Goal: Transaction & Acquisition: Purchase product/service

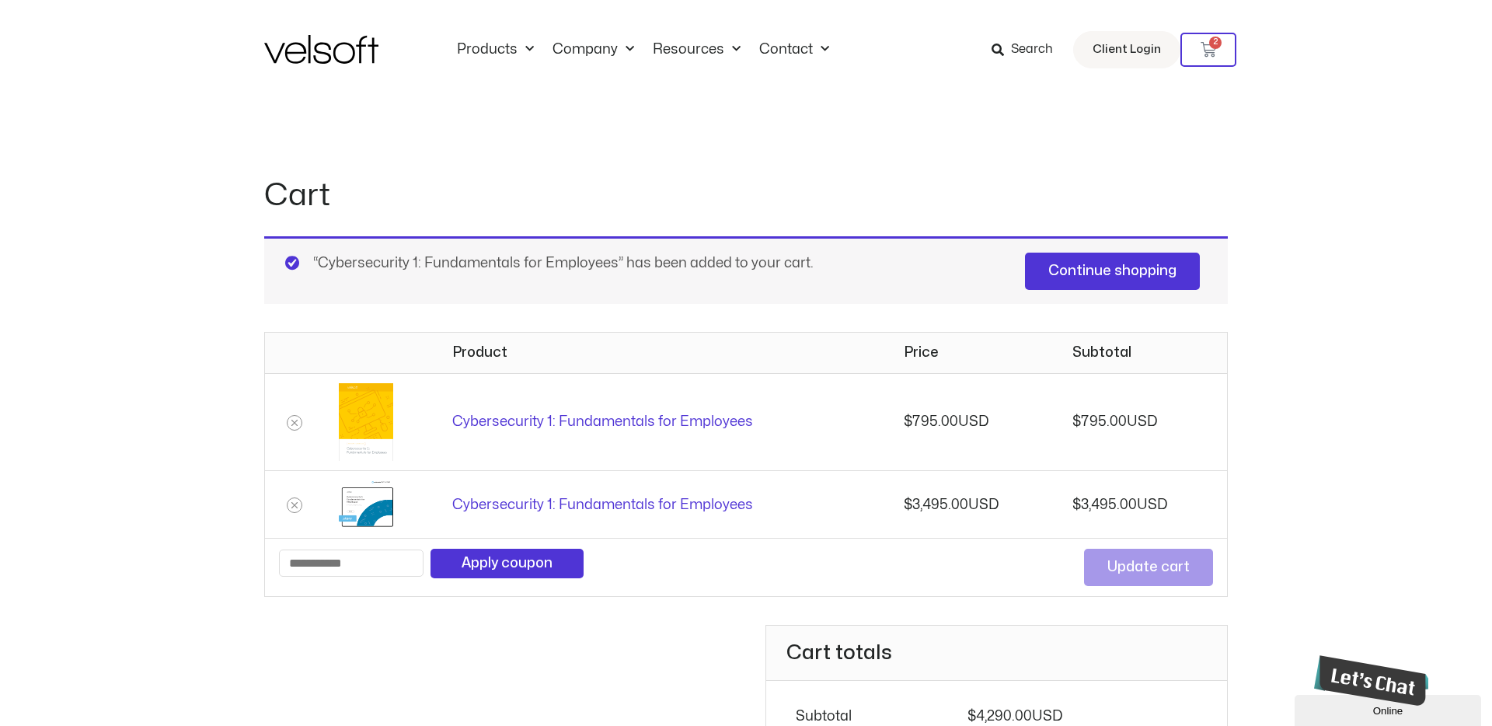
click at [1044, 117] on div "Cart “Cybersecurity 1: Fundamentals for Employees” has been added to your cart.…" at bounding box center [745, 560] width 963 height 923
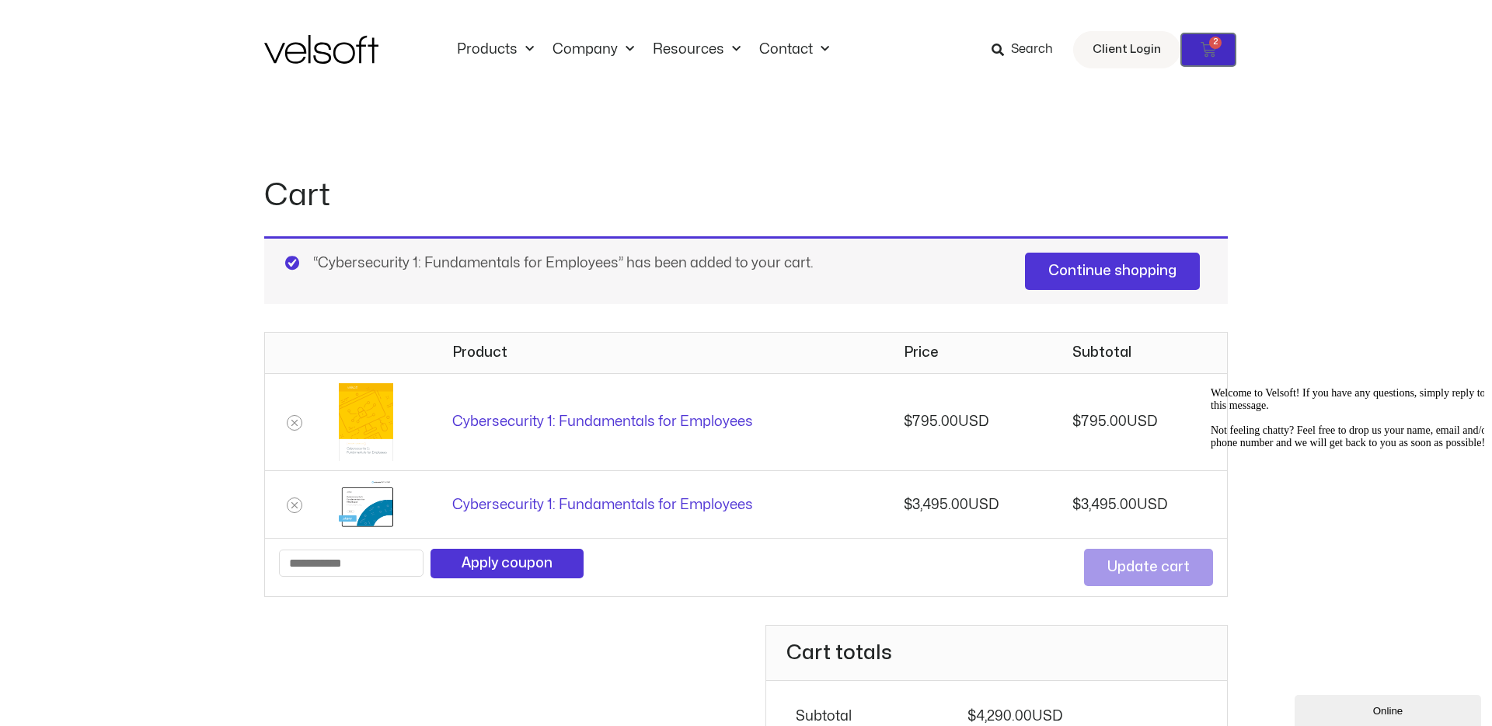
click at [1208, 50] on icon at bounding box center [1208, 50] width 16 height 16
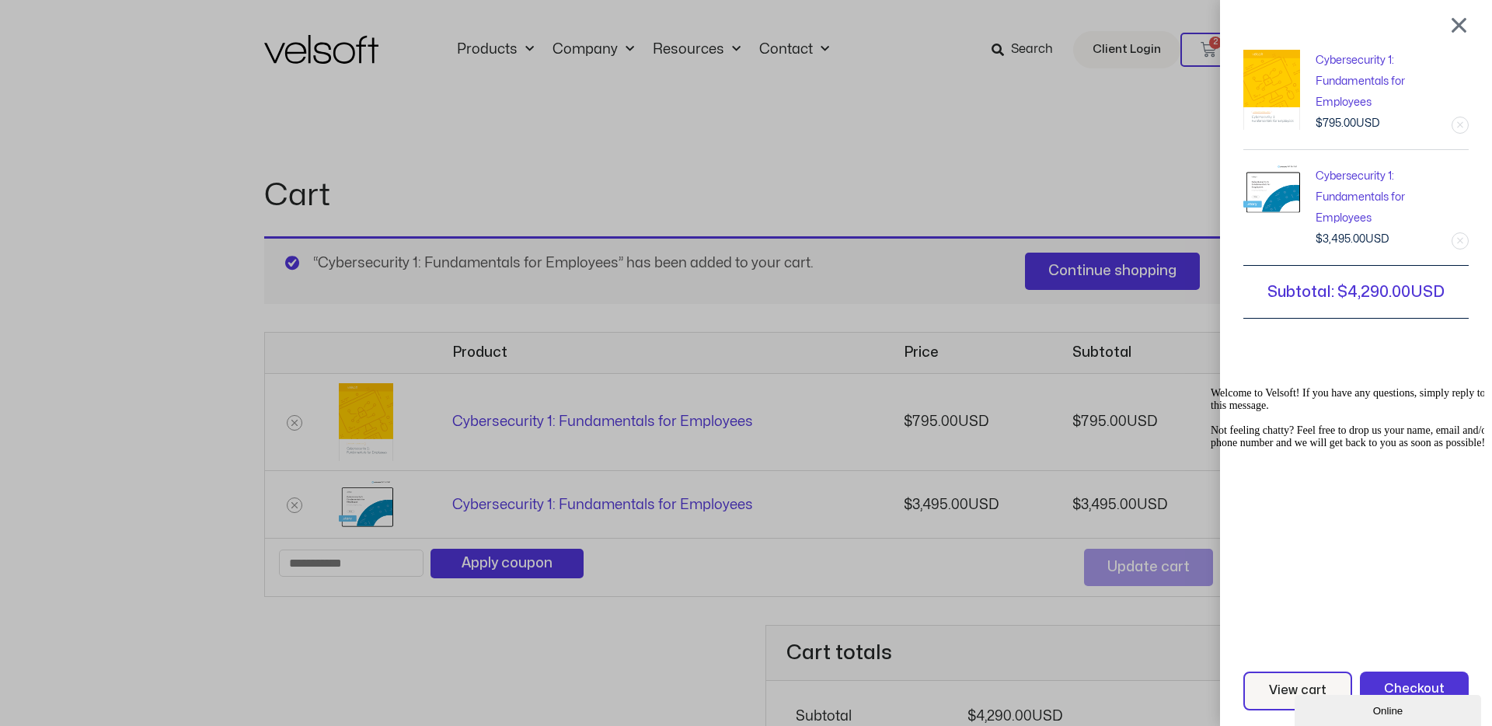
click at [1461, 126] on link "Remove this item" at bounding box center [1460, 125] width 16 height 16
click at [1461, 124] on link "Remove this item" at bounding box center [1460, 125] width 16 height 16
click at [1457, 242] on link "Remove this item" at bounding box center [1460, 241] width 16 height 16
click at [1456, 20] on div at bounding box center [1458, 25] width 19 height 19
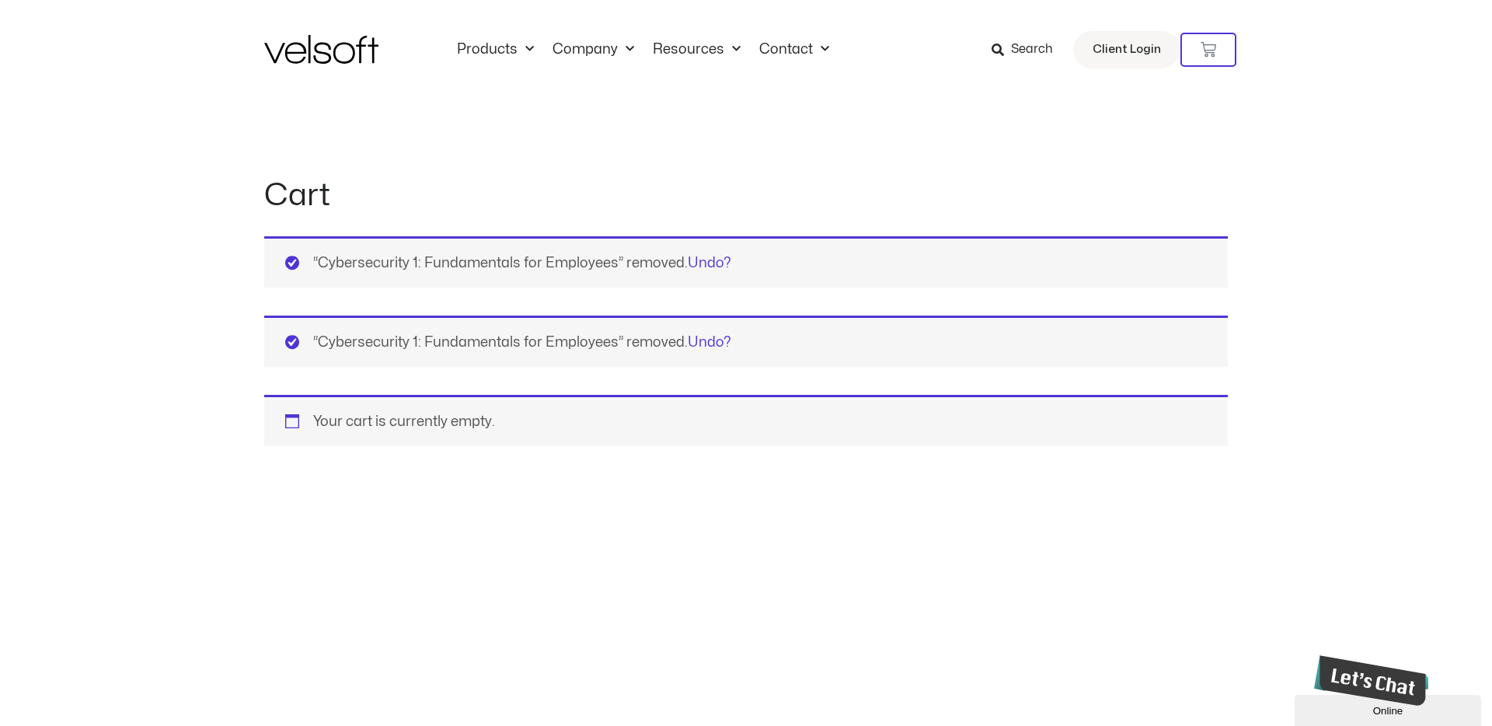
click at [811, 130] on div "Cart “Cybersecurity 1: Fundamentals for Employees” removed. Undo? “Cybersecurit…" at bounding box center [745, 323] width 963 height 449
